Goal: Task Accomplishment & Management: Use online tool/utility

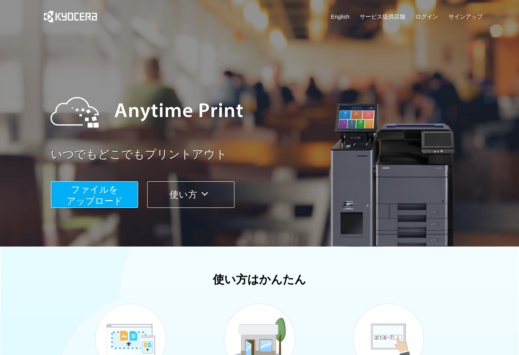
click at [94, 200] on span "ファイルを ​​アップロード" at bounding box center [94, 195] width 56 height 22
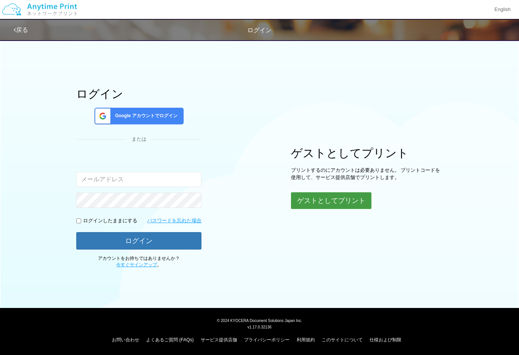
click at [330, 198] on button "ゲストとしてプリント" at bounding box center [331, 200] width 80 height 17
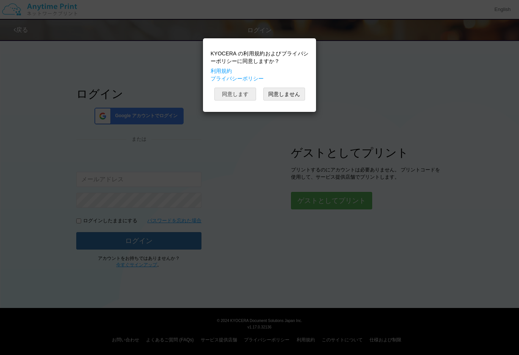
click at [243, 96] on button "同意します" at bounding box center [235, 94] width 42 height 13
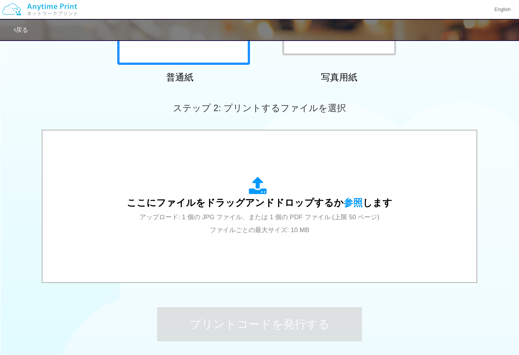
scroll to position [222, 0]
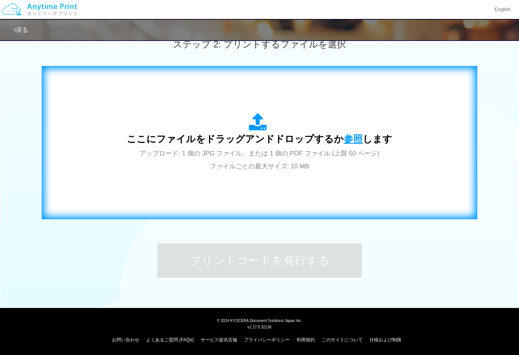
click at [344, 138] on span "参照" at bounding box center [353, 138] width 19 height 11
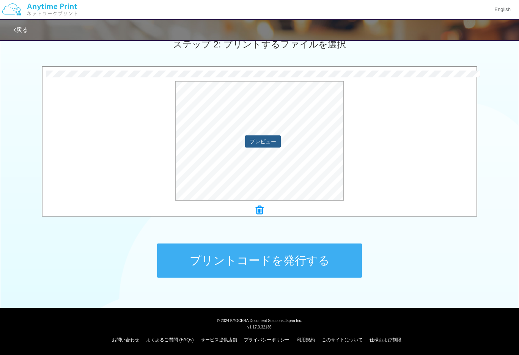
click at [255, 143] on button "プレビュー" at bounding box center [263, 141] width 36 height 12
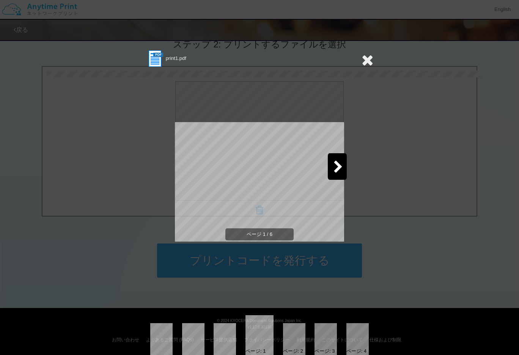
click at [337, 167] on icon at bounding box center [337, 167] width 9 height 13
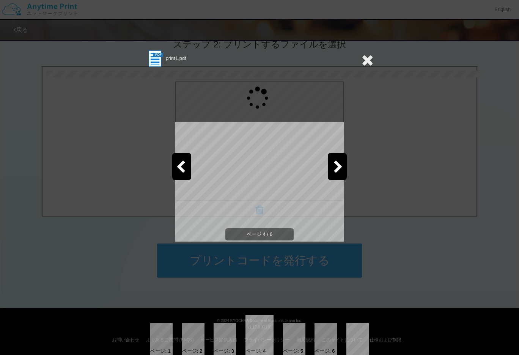
click at [337, 167] on icon at bounding box center [337, 167] width 9 height 13
click at [364, 56] on icon at bounding box center [367, 59] width 12 height 15
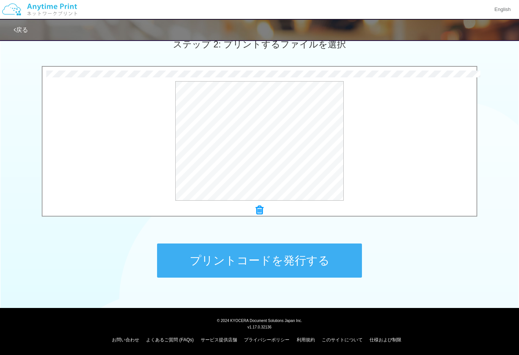
click at [268, 255] on button "プリントコードを発行する" at bounding box center [259, 260] width 205 height 34
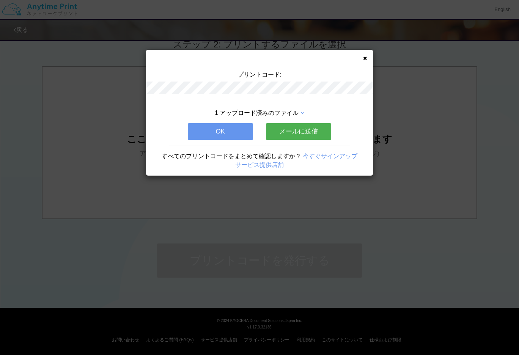
scroll to position [0, 0]
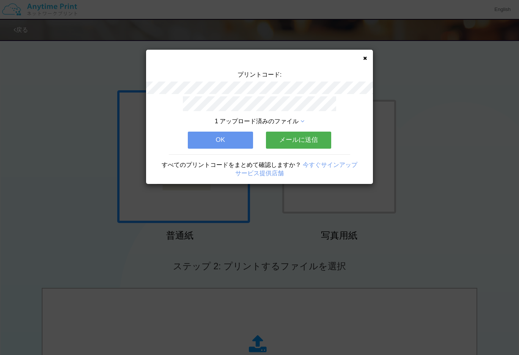
click at [301, 142] on button "メールに送信" at bounding box center [298, 140] width 65 height 17
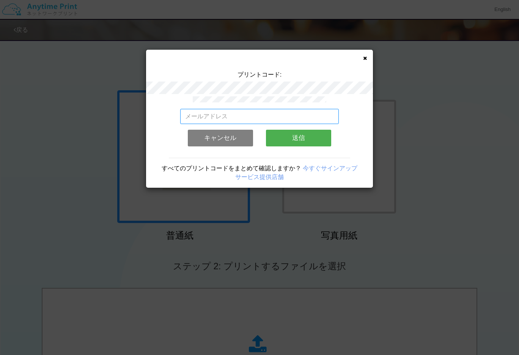
click at [200, 118] on input "email" at bounding box center [259, 116] width 159 height 15
type input "[EMAIL_ADDRESS][DOMAIN_NAME]"
click at [315, 138] on button "送信" at bounding box center [298, 138] width 65 height 17
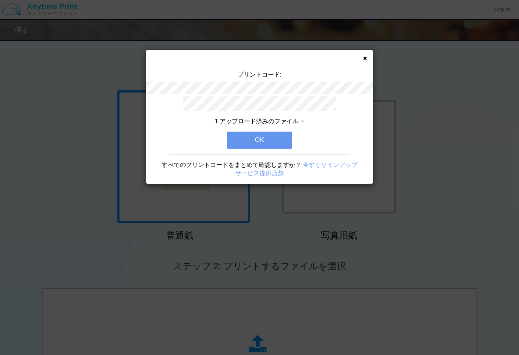
click at [260, 135] on button "OK" at bounding box center [259, 140] width 65 height 17
